Goal: Task Accomplishment & Management: Use online tool/utility

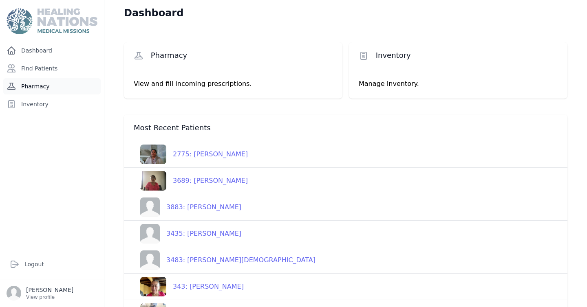
click at [41, 86] on link "Pharmacy" at bounding box center [51, 86] width 97 height 16
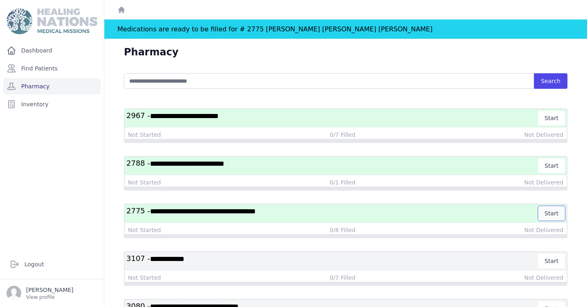
click at [553, 212] on button "Start" at bounding box center [551, 213] width 27 height 15
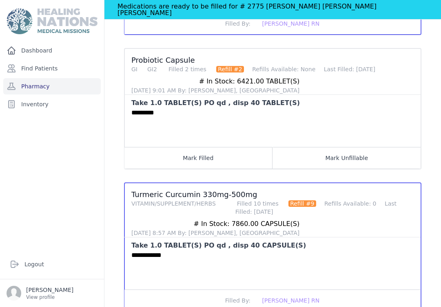
scroll to position [944, 0]
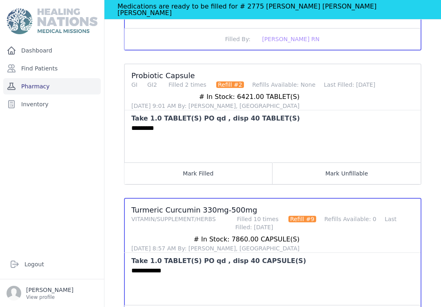
click at [47, 84] on link "Pharmacy" at bounding box center [51, 86] width 97 height 16
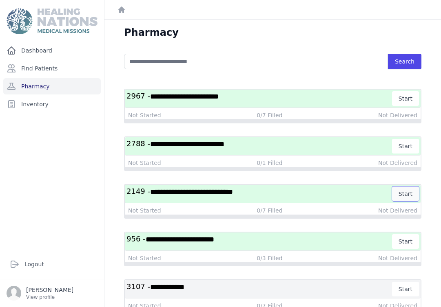
click at [406, 195] on button "Start" at bounding box center [405, 194] width 27 height 15
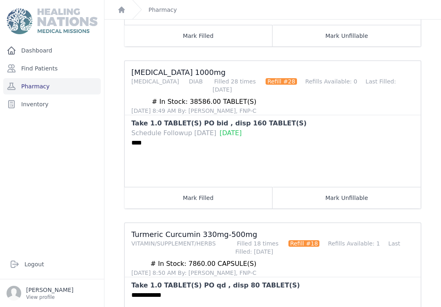
scroll to position [843, 0]
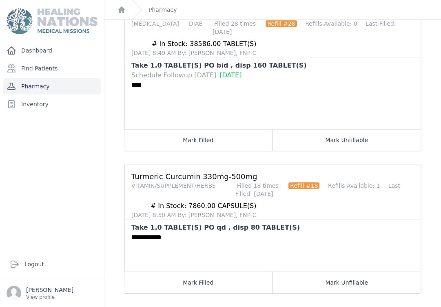
click at [62, 86] on link "Pharmacy" at bounding box center [51, 86] width 97 height 16
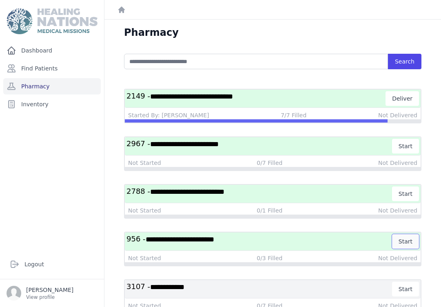
click at [406, 242] on button "Start" at bounding box center [405, 241] width 27 height 15
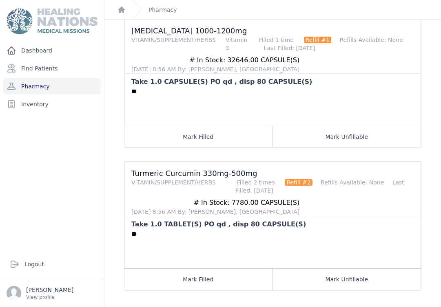
scroll to position [269, 0]
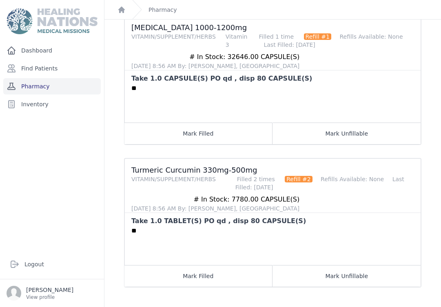
click at [49, 86] on link "Pharmacy" at bounding box center [51, 86] width 97 height 16
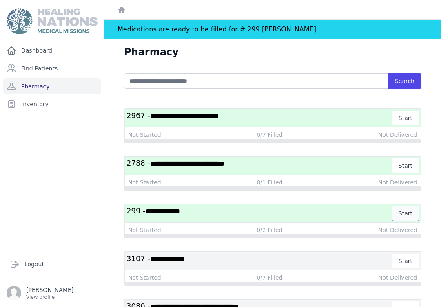
click at [406, 213] on button "Start" at bounding box center [405, 213] width 27 height 15
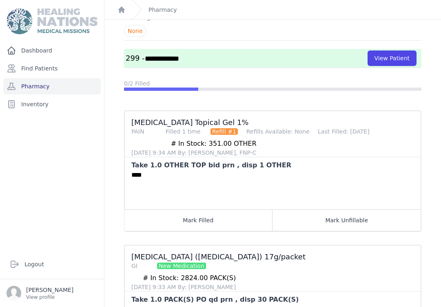
scroll to position [55, 0]
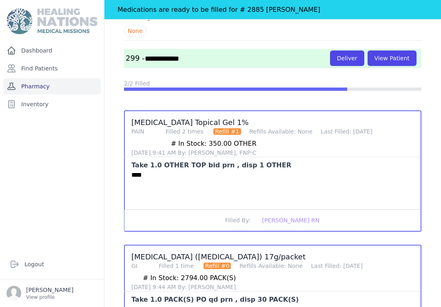
click at [74, 84] on link "Pharmacy" at bounding box center [51, 86] width 97 height 16
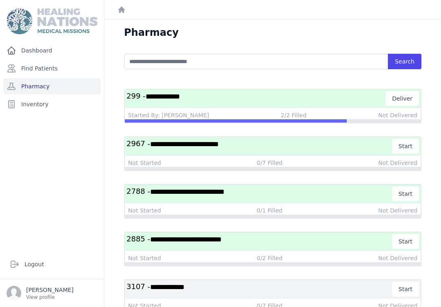
click at [207, 244] on h3 "**********" at bounding box center [259, 241] width 266 height 15
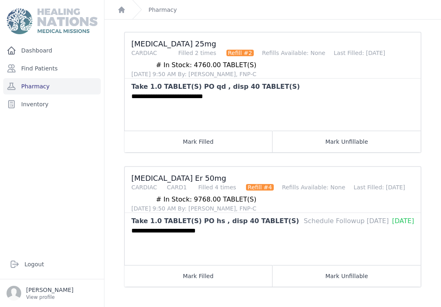
scroll to position [120, 0]
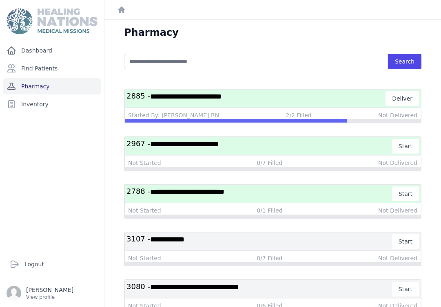
click at [43, 88] on link "Pharmacy" at bounding box center [51, 86] width 97 height 16
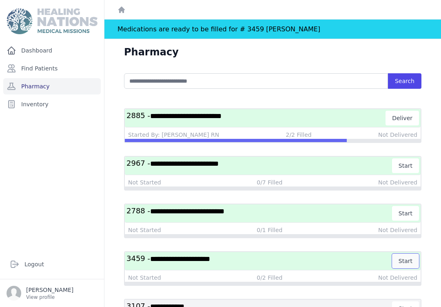
click at [404, 261] on button "Start" at bounding box center [405, 261] width 27 height 15
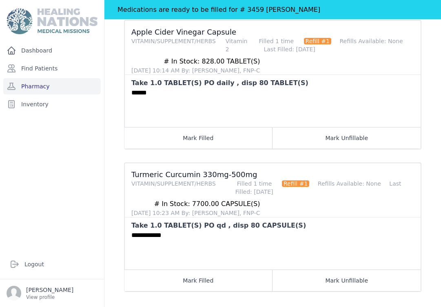
scroll to position [146, 0]
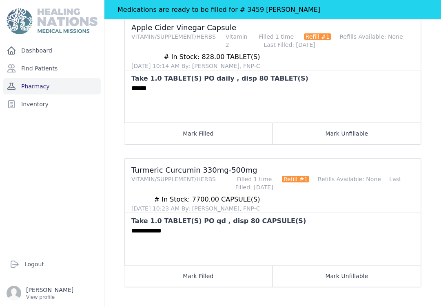
click at [49, 86] on link "Pharmacy" at bounding box center [51, 86] width 97 height 16
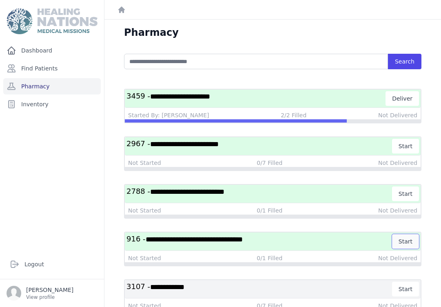
click at [406, 241] on button "Start" at bounding box center [405, 241] width 27 height 15
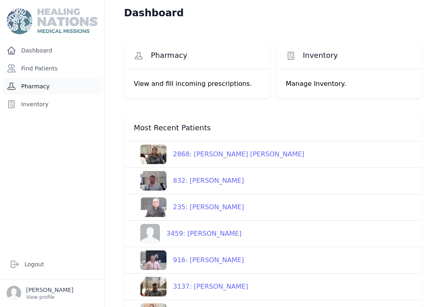
click at [45, 85] on link "Pharmacy" at bounding box center [51, 86] width 97 height 16
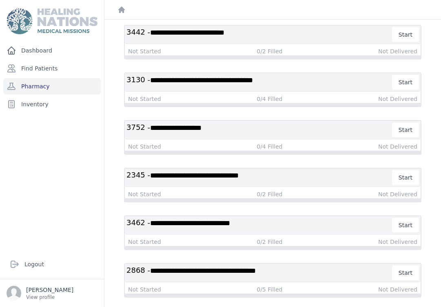
scroll to position [398, 0]
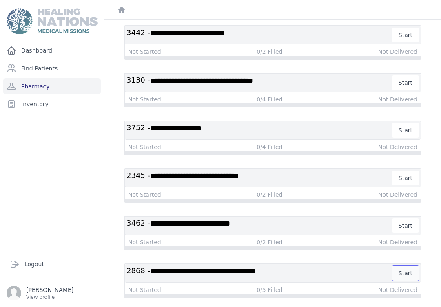
click at [405, 272] on button "Start" at bounding box center [405, 273] width 27 height 15
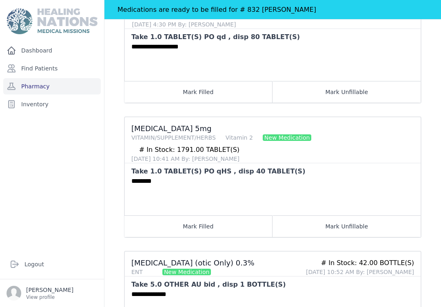
scroll to position [474, 0]
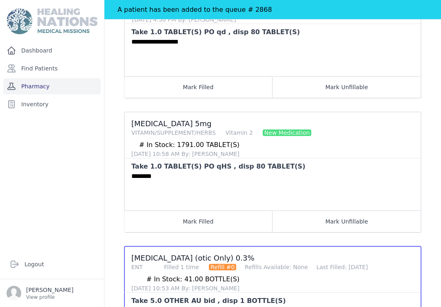
click at [53, 86] on link "Pharmacy" at bounding box center [51, 86] width 97 height 16
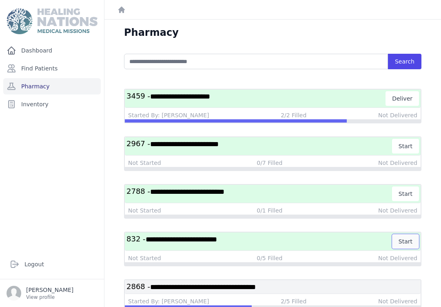
click at [406, 241] on button "Start" at bounding box center [405, 241] width 27 height 15
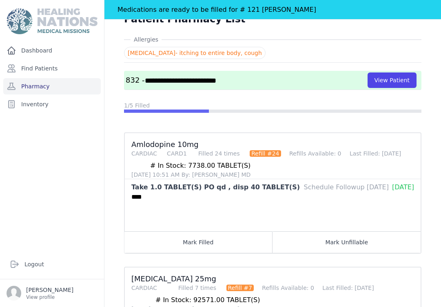
scroll to position [34, 0]
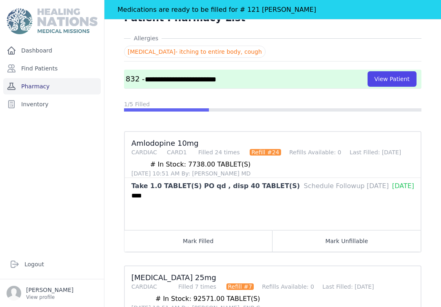
click at [63, 82] on link "Pharmacy" at bounding box center [51, 86] width 97 height 16
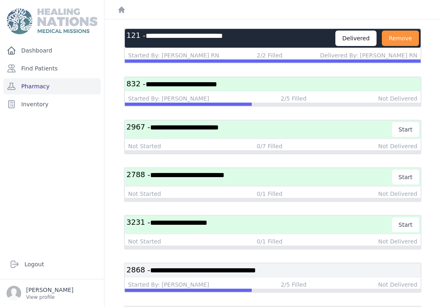
scroll to position [64, 0]
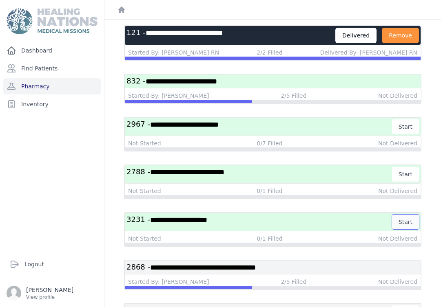
click at [408, 220] on button "Start" at bounding box center [405, 222] width 27 height 15
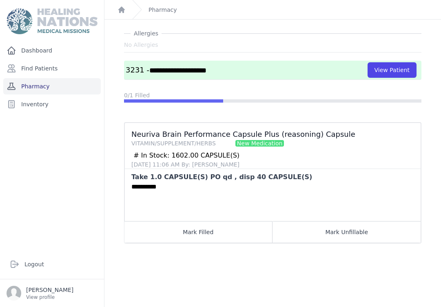
click at [44, 86] on link "Pharmacy" at bounding box center [51, 86] width 97 height 16
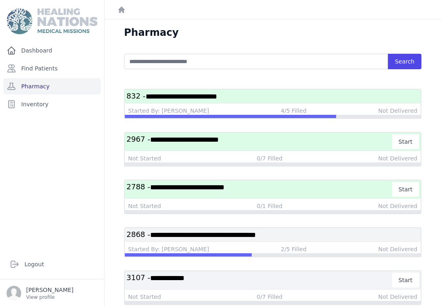
click at [236, 100] on h3 "**********" at bounding box center [272, 96] width 292 height 10
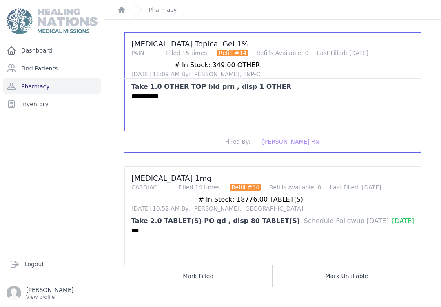
scroll to position [555, 0]
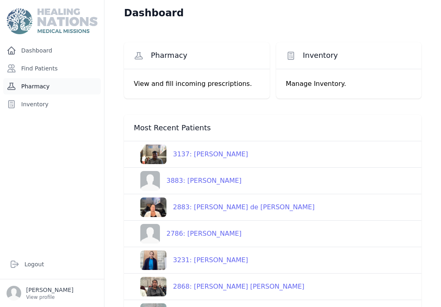
click at [36, 86] on link "Pharmacy" at bounding box center [51, 86] width 97 height 16
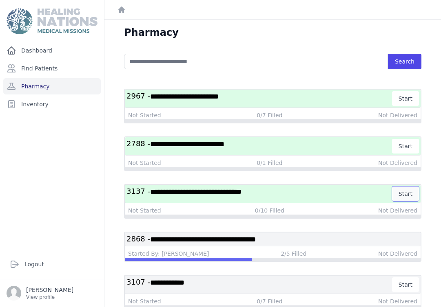
click at [405, 192] on button "Start" at bounding box center [405, 194] width 27 height 15
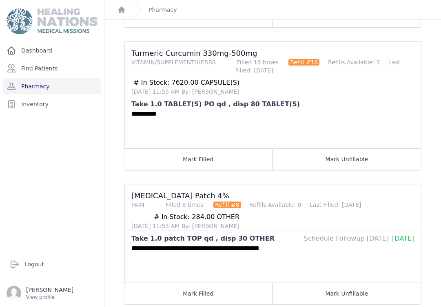
scroll to position [1228, 0]
